Goal: Information Seeking & Learning: Compare options

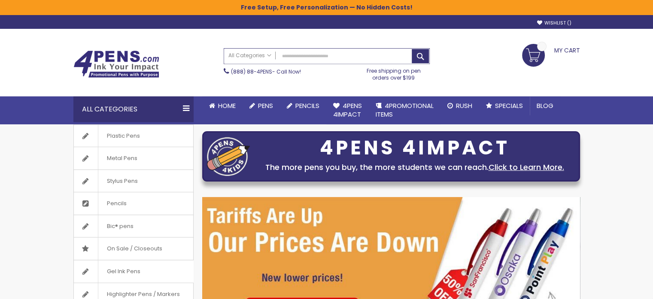
click at [332, 61] on input "Search" at bounding box center [326, 56] width 205 height 15
paste input "**********"
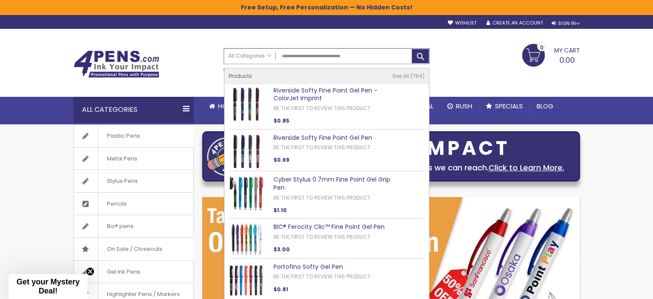
type input "**********"
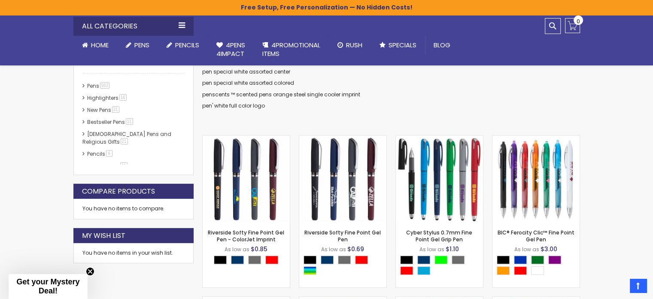
scroll to position [172, 0]
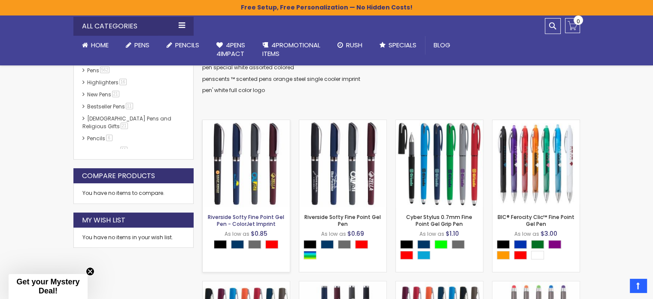
click at [259, 221] on link "Riverside Softy Fine Point Gel Pen - ColorJet Imprint" at bounding box center [246, 220] width 76 height 14
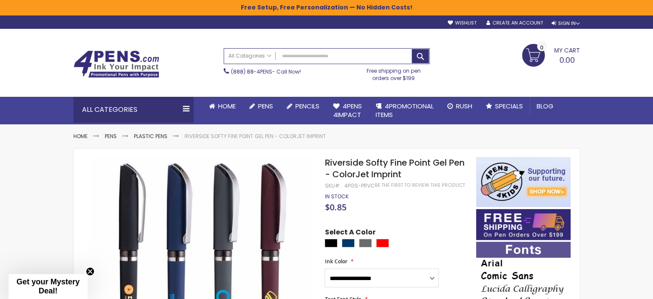
click at [571, 130] on ul "Home Pens Plastic Pens Riverside Softy Fine Point Gel Pen - ColorJet Imprint" at bounding box center [326, 131] width 507 height 15
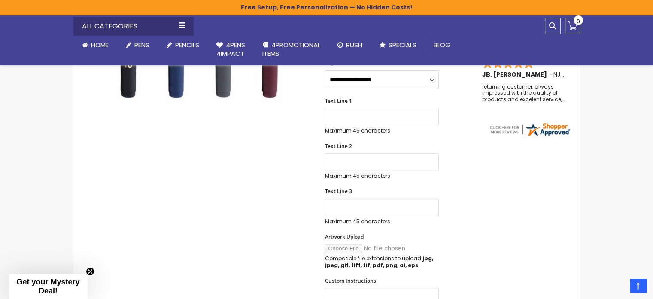
scroll to position [301, 0]
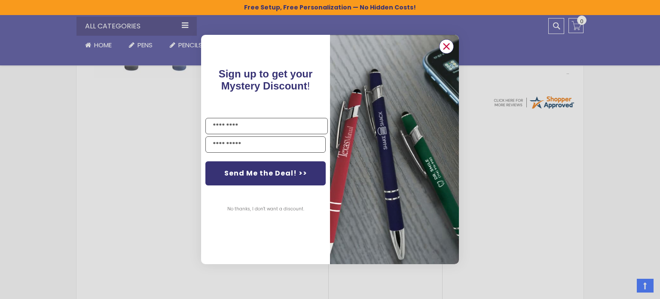
click at [444, 43] on icon "Close dialog" at bounding box center [447, 46] width 6 height 6
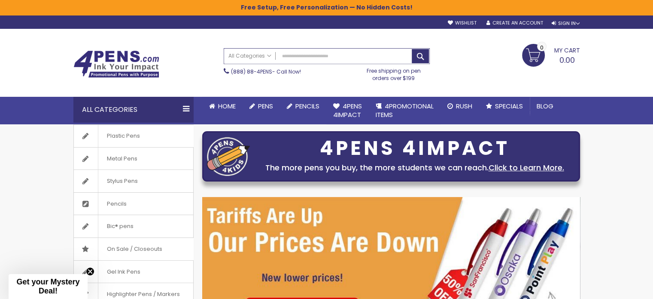
click at [332, 55] on input "Search" at bounding box center [326, 56] width 205 height 15
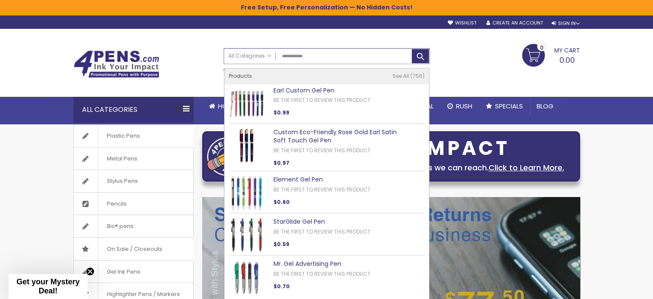
type input "**********"
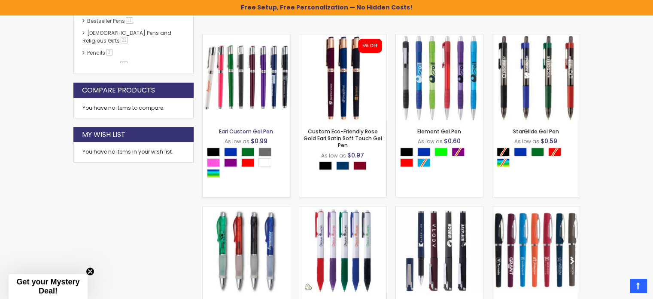
scroll to position [272, 0]
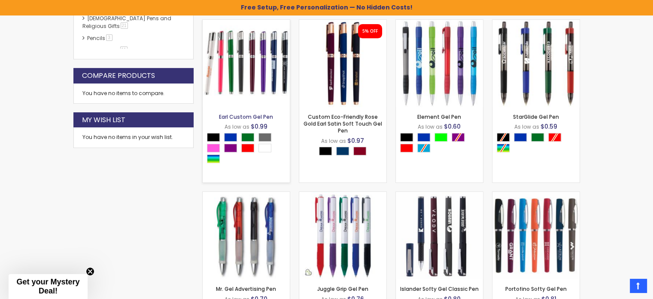
click at [263, 116] on link "Earl Custom Gel Pen" at bounding box center [246, 116] width 54 height 7
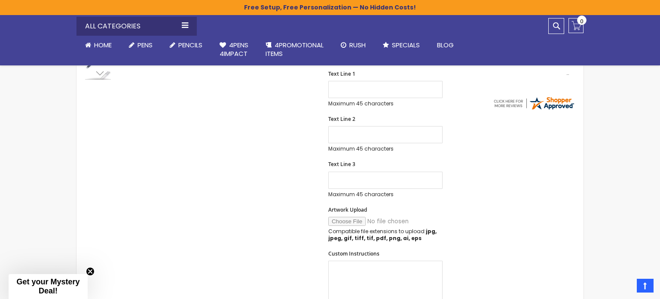
scroll to position [301, 0]
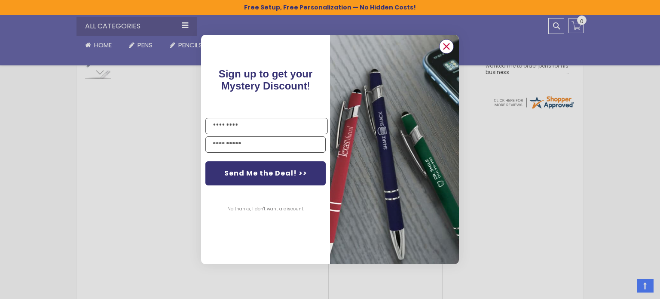
click at [448, 47] on circle "Close dialog" at bounding box center [446, 46] width 13 height 13
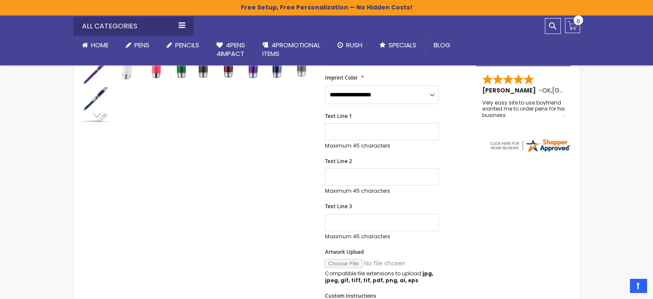
scroll to position [129, 0]
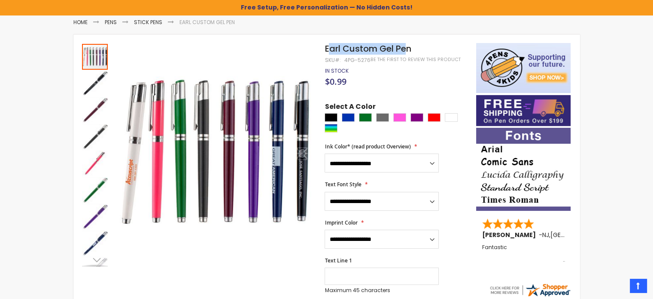
drag, startPoint x: 327, startPoint y: 51, endPoint x: 405, endPoint y: 53, distance: 78.2
click at [405, 53] on span "Earl Custom Gel Pen" at bounding box center [368, 49] width 86 height 12
drag, startPoint x: 329, startPoint y: 48, endPoint x: 413, endPoint y: 49, distance: 84.2
click at [413, 49] on h1 "Earl Custom Gel Pen" at bounding box center [396, 49] width 143 height 12
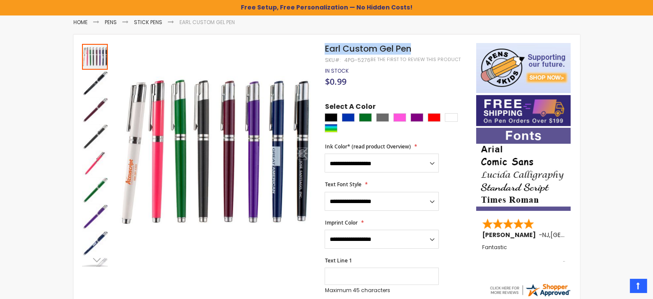
copy span "Earl Custom Gel Pen"
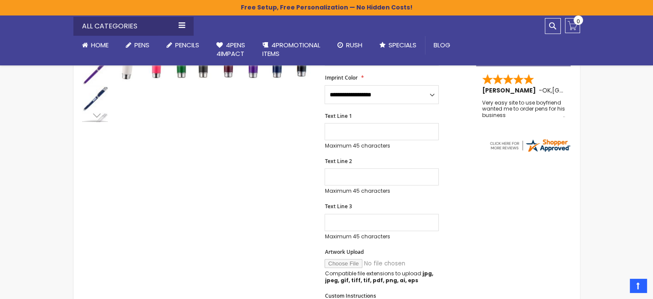
scroll to position [86, 0]
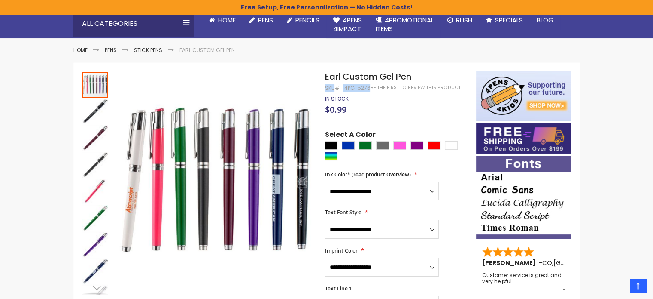
drag, startPoint x: 325, startPoint y: 87, endPoint x: 368, endPoint y: 90, distance: 43.0
click at [368, 90] on div "SKU 4PG-5276" at bounding box center [348, 88] width 46 height 7
copy div "SKU 4PG-5276"
